Goal: Information Seeking & Learning: Find specific page/section

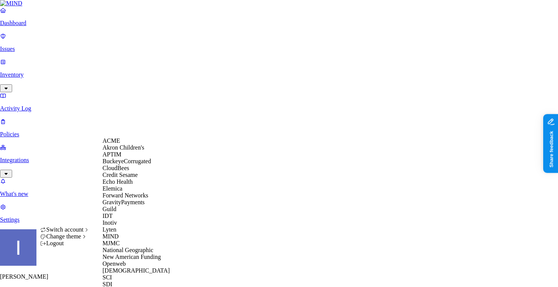
scroll to position [235, 0]
click at [128, 274] on div "SCI" at bounding box center [140, 277] width 74 height 7
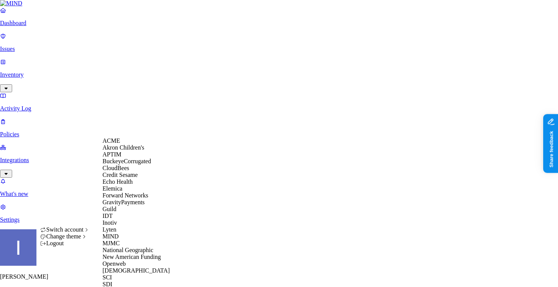
scroll to position [195, 0]
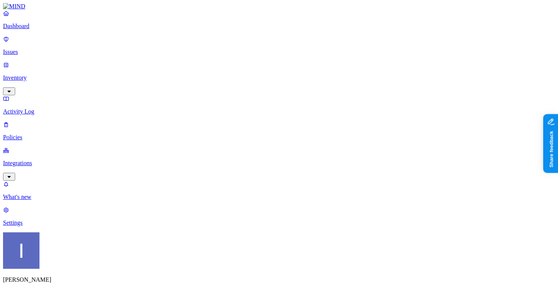
click at [21, 74] on p "Inventory" at bounding box center [279, 77] width 552 height 7
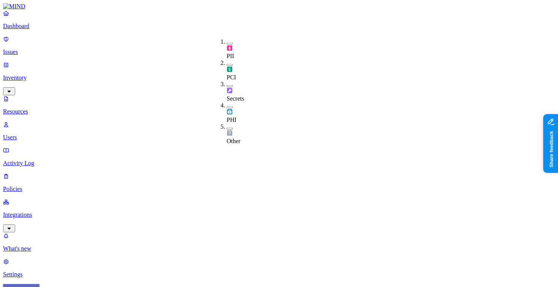
click at [227, 81] on div "Secrets" at bounding box center [227, 91] width 0 height 21
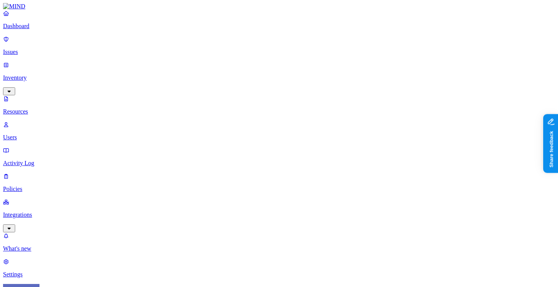
click at [49, 212] on p "Integrations" at bounding box center [279, 215] width 552 height 7
click at [41, 219] on p "Endpoints" at bounding box center [279, 222] width 552 height 7
click at [28, 134] on p "Policies" at bounding box center [279, 137] width 552 height 7
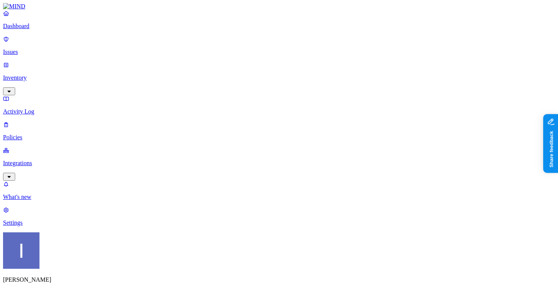
type input "i"
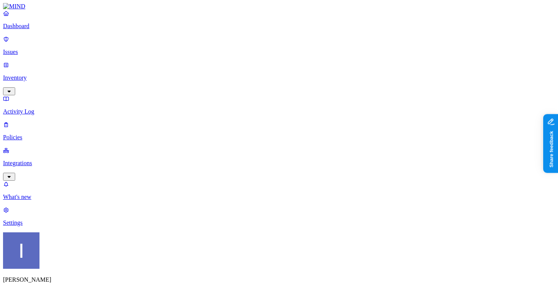
copy span "ignacio.rodriguezpaez@samsara.com"
click at [69, 62] on link "Inventory" at bounding box center [279, 78] width 552 height 33
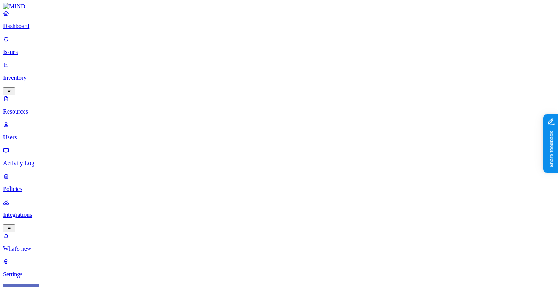
type input "ignacio.rodriguezpaez@samsara.com"
click at [47, 134] on p "Users" at bounding box center [279, 137] width 552 height 7
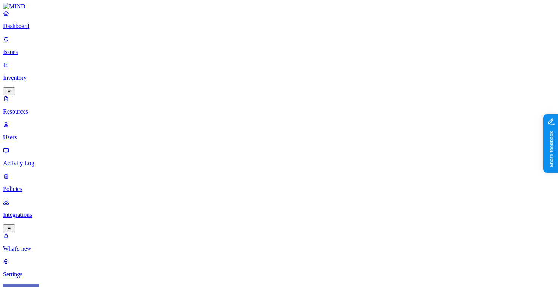
paste input "ignacio.rodriguezpaez@samsara.com"
type input "ignacio.rodriguezpaez@samsara.com"
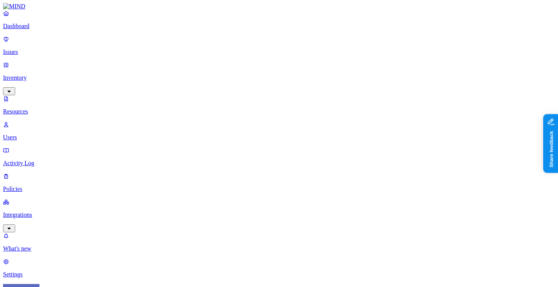
scroll to position [129, 0]
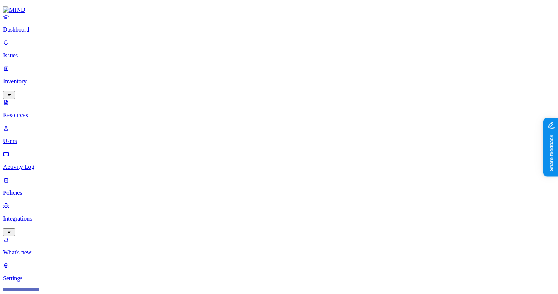
scroll to position [129, 0]
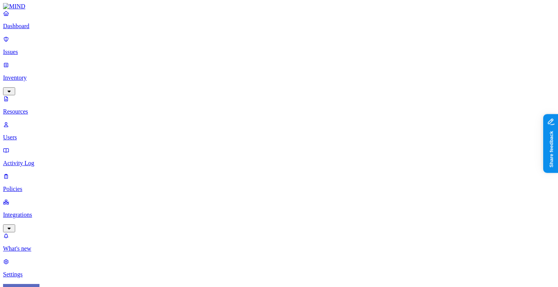
drag, startPoint x: 461, startPoint y: 180, endPoint x: 468, endPoint y: 180, distance: 6.5
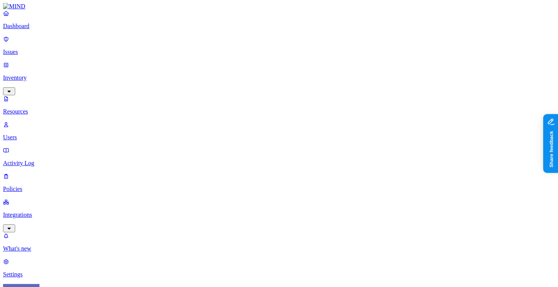
click at [40, 271] on p "Settings" at bounding box center [279, 274] width 552 height 7
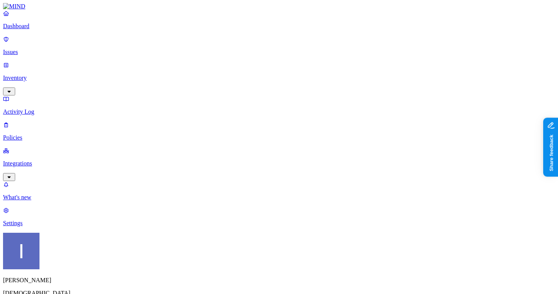
click at [31, 95] on div "Dashboard Issues Inventory Activity Log Policies Integrations" at bounding box center [279, 95] width 552 height 171
click at [31, 147] on link "Integrations" at bounding box center [279, 163] width 552 height 33
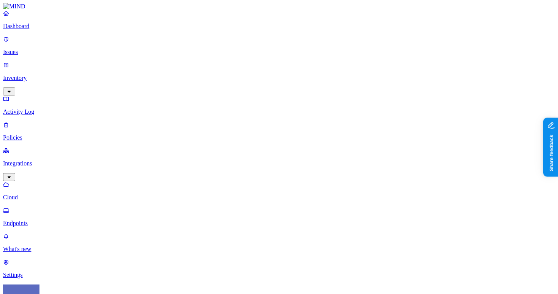
click at [52, 135] on nav "Dashboard Issues Inventory Activity Log Policies Integrations Cloud Endpoints W…" at bounding box center [279, 144] width 552 height 268
click at [52, 207] on link "Endpoints" at bounding box center [279, 217] width 552 height 20
click at [58, 194] on p "Cloud" at bounding box center [279, 197] width 552 height 7
click at [59, 219] on p "Endpoints" at bounding box center [279, 222] width 552 height 7
click at [39, 121] on link "Policies" at bounding box center [279, 131] width 552 height 20
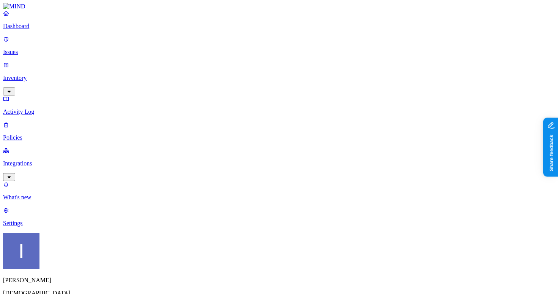
scroll to position [60, 0]
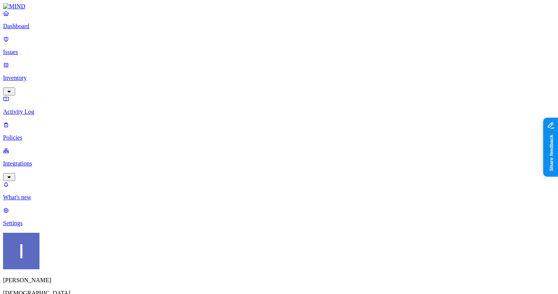
drag, startPoint x: 416, startPoint y: 167, endPoint x: 437, endPoint y: 167, distance: 21.3
copy div "notion.so"
click at [45, 74] on p "Inventory" at bounding box center [279, 77] width 552 height 7
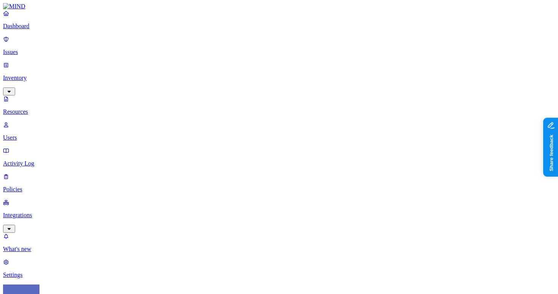
click at [43, 134] on p "Users" at bounding box center [279, 137] width 552 height 7
paste input "notion.so"
type input "notion.so"
click at [39, 212] on p "Integrations" at bounding box center [279, 215] width 552 height 7
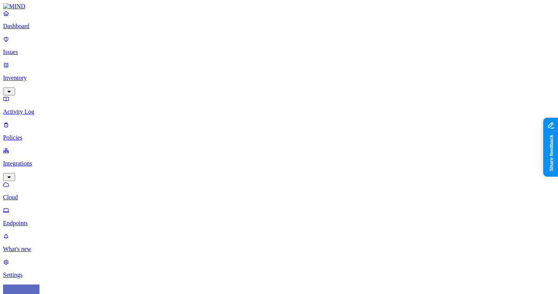
click at [43, 219] on p "Endpoints" at bounding box center [279, 222] width 552 height 7
click at [13, 267] on link "Settings" at bounding box center [279, 268] width 552 height 20
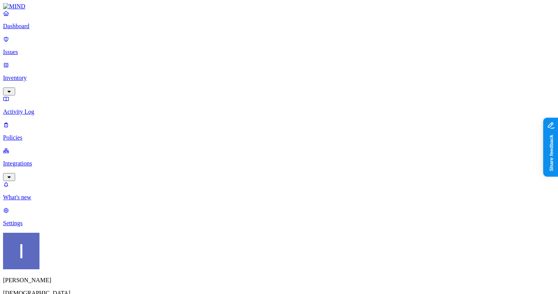
click at [15, 147] on link "Integrations" at bounding box center [279, 163] width 552 height 33
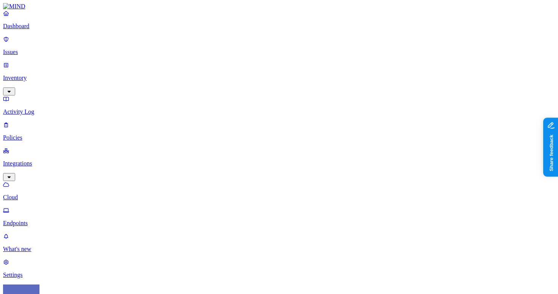
click at [32, 219] on p "Endpoints" at bounding box center [279, 222] width 552 height 7
click at [44, 194] on p "Cloud" at bounding box center [279, 197] width 552 height 7
click at [9, 208] on icon at bounding box center [6, 210] width 6 height 5
click at [38, 134] on p "Policies" at bounding box center [279, 137] width 552 height 7
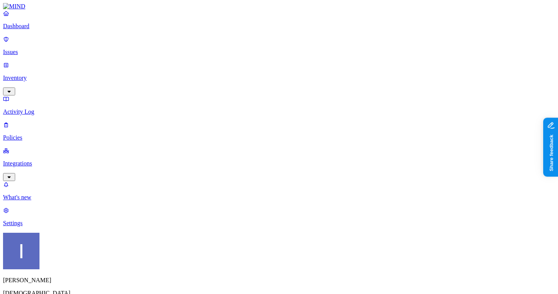
copy span "ignacio.rodriguezpaez@samsara.com"
click at [49, 74] on p "Inventory" at bounding box center [279, 77] width 552 height 7
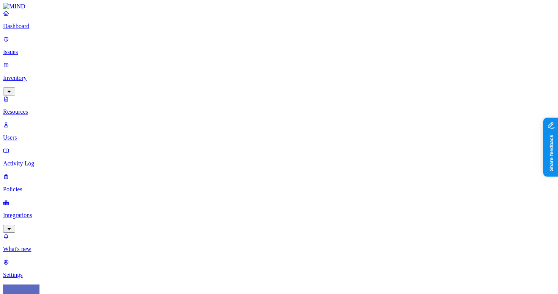
click at [48, 121] on link "Users" at bounding box center [279, 131] width 552 height 20
paste input "ignacio.rodriguezpaez@samsara.com"
type input "ignacio.rodriguezpaez@samsara.com"
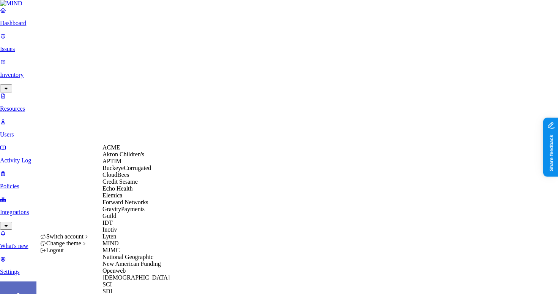
scroll to position [195, 0]
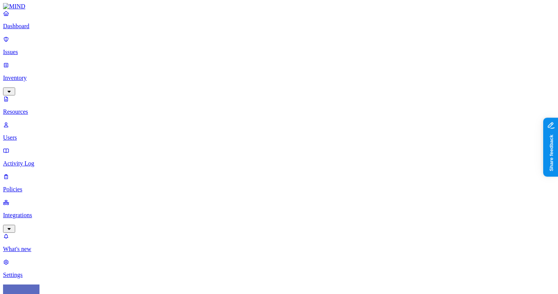
click at [53, 74] on p "Inventory" at bounding box center [279, 77] width 552 height 7
click at [227, 60] on div "PCI" at bounding box center [227, 70] width 0 height 21
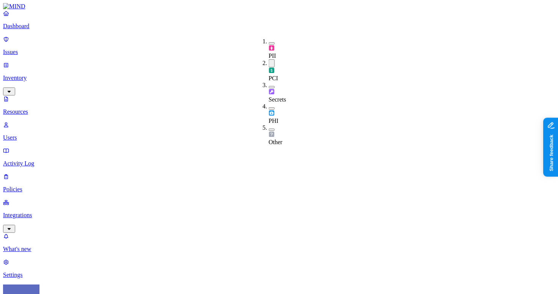
click at [278, 75] on span "PCI" at bounding box center [273, 78] width 9 height 6
click at [278, 74] on span "PCI" at bounding box center [273, 77] width 9 height 6
click at [278, 75] on span "PCI" at bounding box center [273, 78] width 9 height 6
click at [68, 199] on link "Integrations" at bounding box center [279, 215] width 552 height 33
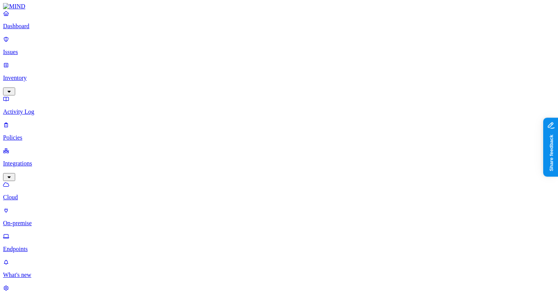
click at [55, 30] on p "Dashboard" at bounding box center [279, 26] width 552 height 7
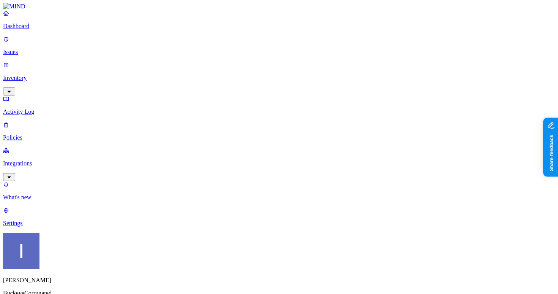
click at [71, 134] on p "Policies" at bounding box center [279, 137] width 552 height 7
click at [64, 147] on link "Integrations" at bounding box center [279, 163] width 552 height 33
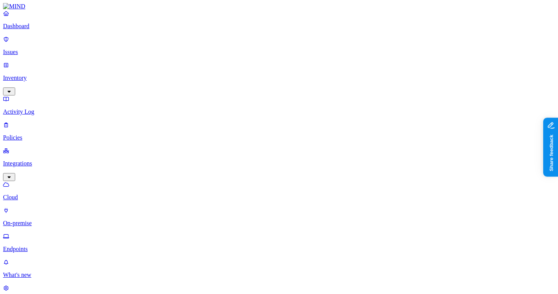
click at [56, 30] on link "Dashboard" at bounding box center [279, 20] width 552 height 20
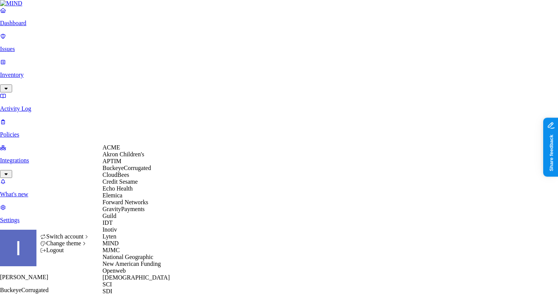
scroll to position [243, 0]
click at [124, 281] on div "SCI" at bounding box center [140, 284] width 74 height 7
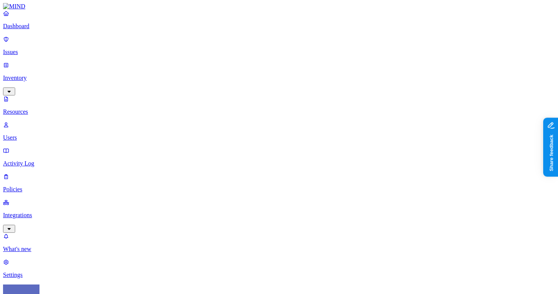
scroll to position [81, 0]
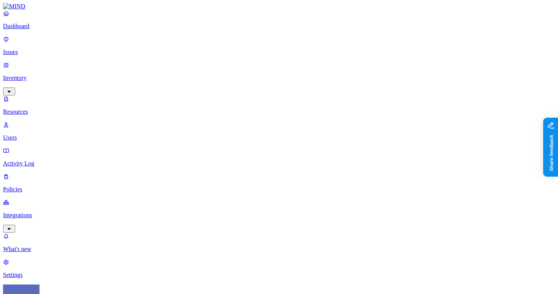
scroll to position [188, 0]
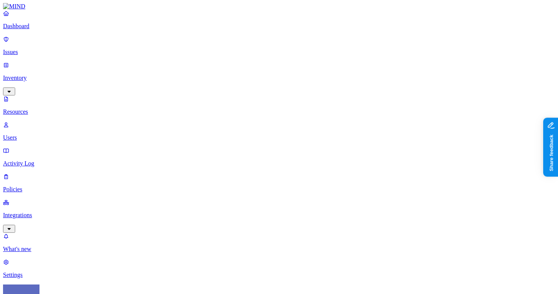
scroll to position [57, 0]
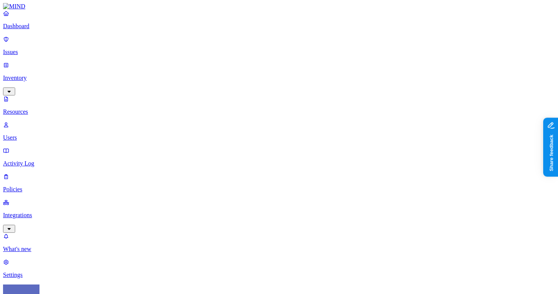
scroll to position [57, 0]
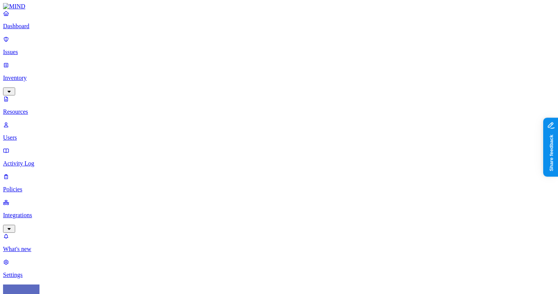
click at [69, 30] on p "Dashboard" at bounding box center [279, 26] width 552 height 7
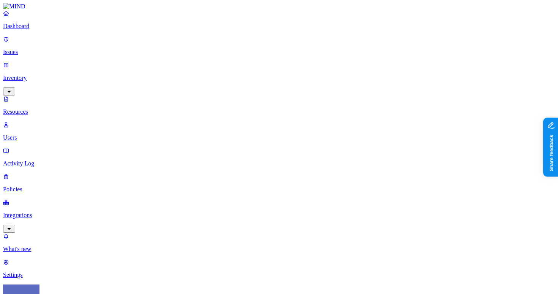
scroll to position [127, 0]
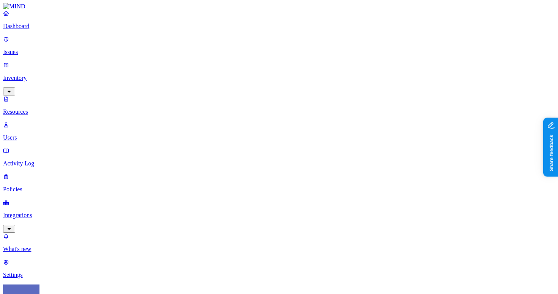
scroll to position [89, 0]
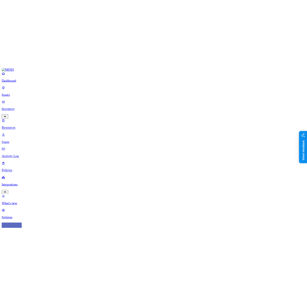
scroll to position [50, 0]
